Goal: Information Seeking & Learning: Learn about a topic

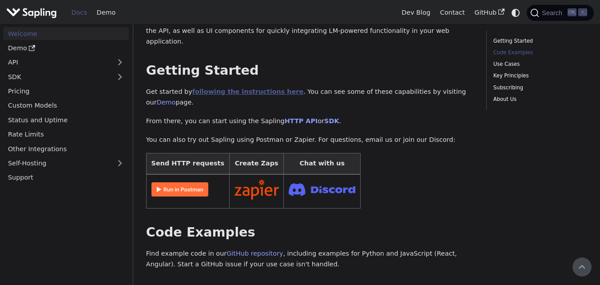
scroll to position [44, 0]
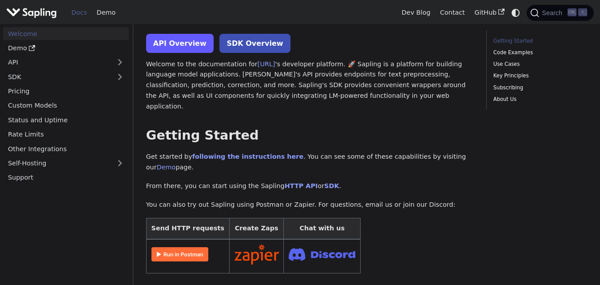
click at [189, 48] on link "API Overview" at bounding box center [180, 43] width 68 height 19
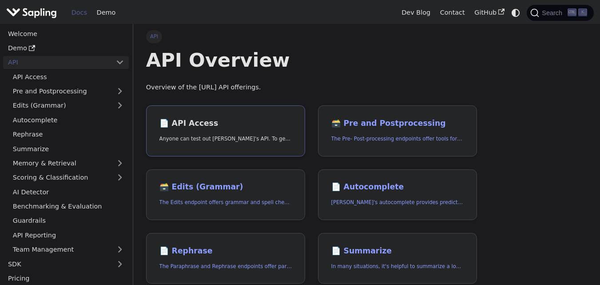
click at [205, 136] on p "Anyone can test out [PERSON_NAME]'s API. To get started with the API, simply:" at bounding box center [225, 139] width 133 height 8
